Goal: Task Accomplishment & Management: Use online tool/utility

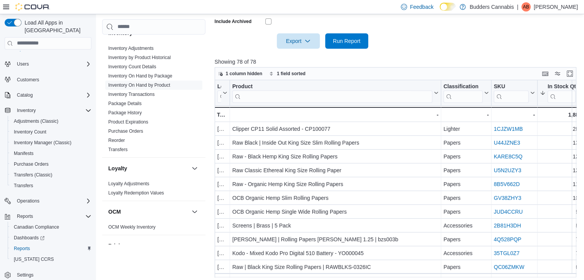
scroll to position [529, 0]
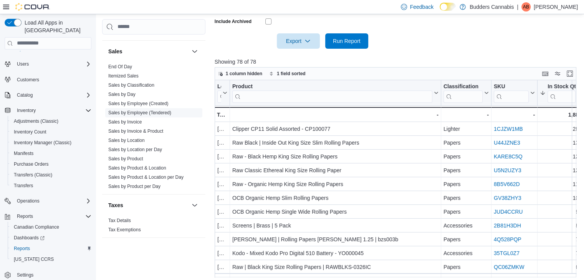
click at [155, 112] on link "Sales by Employee (Tendered)" at bounding box center [139, 112] width 63 height 5
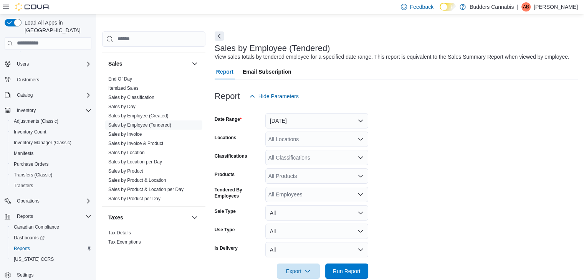
scroll to position [18, 0]
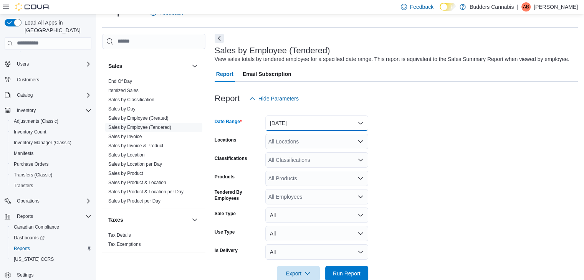
click at [318, 119] on button "[DATE]" at bounding box center [316, 123] width 103 height 15
click at [293, 119] on button "[DATE]" at bounding box center [316, 123] width 103 height 15
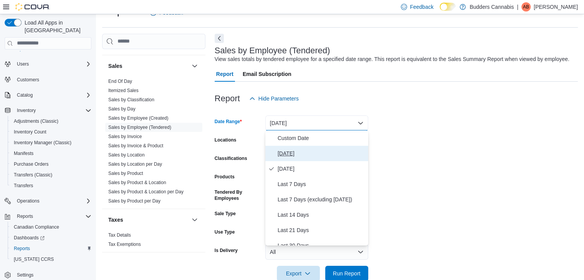
click at [290, 152] on span "[DATE]" at bounding box center [322, 153] width 88 height 9
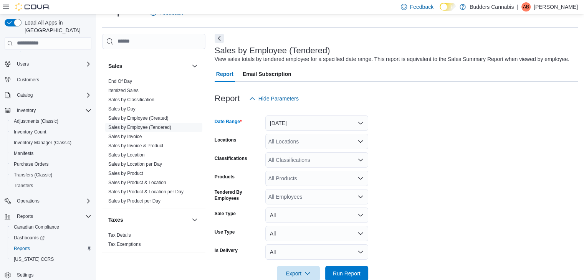
click at [421, 202] on form "Date Range [DATE] Locations All Locations Classifications All Classifications P…" at bounding box center [396, 193] width 363 height 175
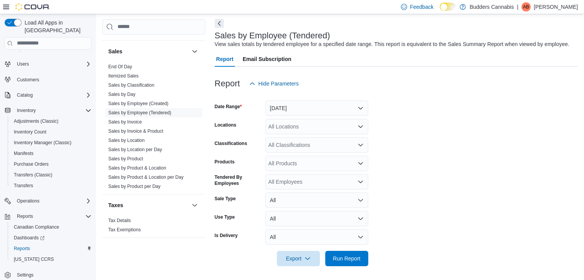
scroll to position [34, 0]
click at [350, 255] on span "Run Report" at bounding box center [347, 257] width 28 height 8
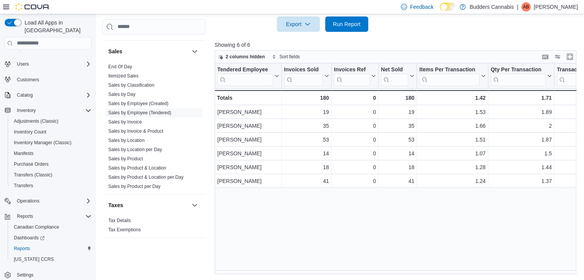
drag, startPoint x: 286, startPoint y: 267, endPoint x: 255, endPoint y: 240, distance: 41.1
click at [255, 240] on div "Tendered Employee Click to view column header actions Invoices Sold Click to vi…" at bounding box center [398, 168] width 366 height 211
drag, startPoint x: 285, startPoint y: 275, endPoint x: 321, endPoint y: 275, distance: 36.1
click at [321, 275] on div "Reports Feedback Cash Management Cash Management Cash Out Details Compliance OC…" at bounding box center [341, 14] width 490 height 534
